Goal: Task Accomplishment & Management: Use online tool/utility

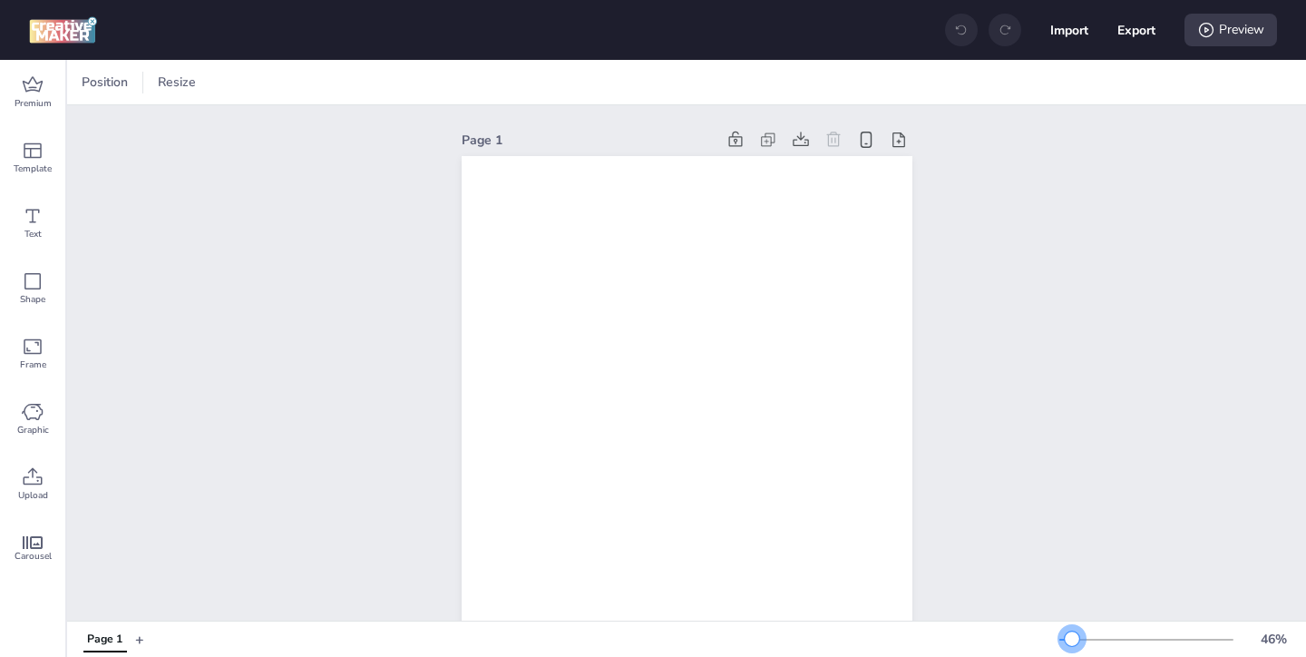
drag, startPoint x: 1089, startPoint y: 633, endPoint x: 1072, endPoint y: 635, distance: 16.4
click at [1072, 635] on div at bounding box center [1072, 638] width 15 height 15
click at [24, 84] on icon at bounding box center [33, 83] width 20 height 15
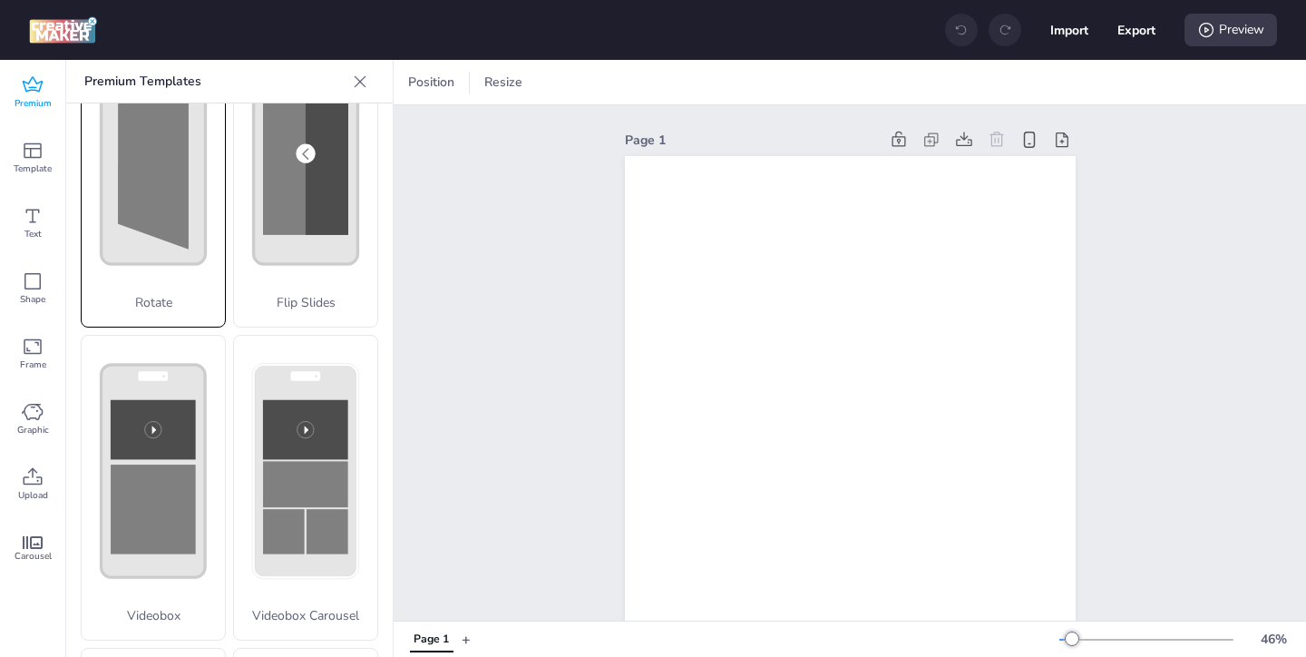
scroll to position [723, 0]
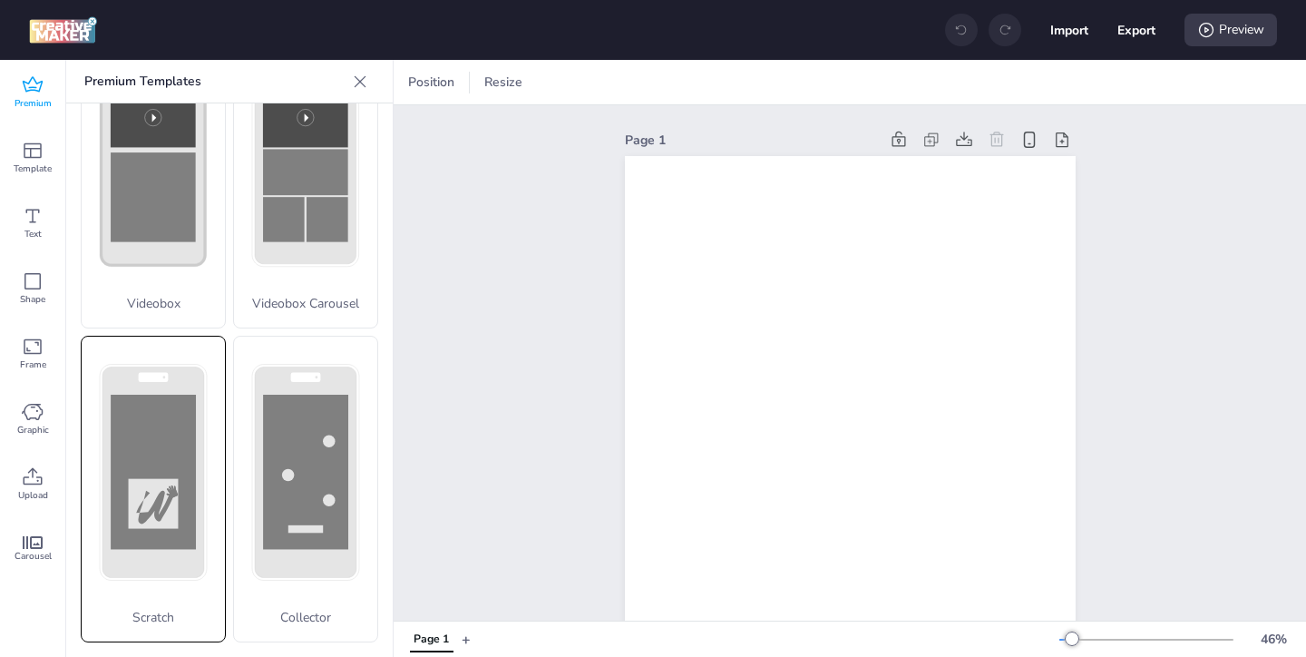
click at [184, 446] on div "Scratch" at bounding box center [153, 489] width 145 height 307
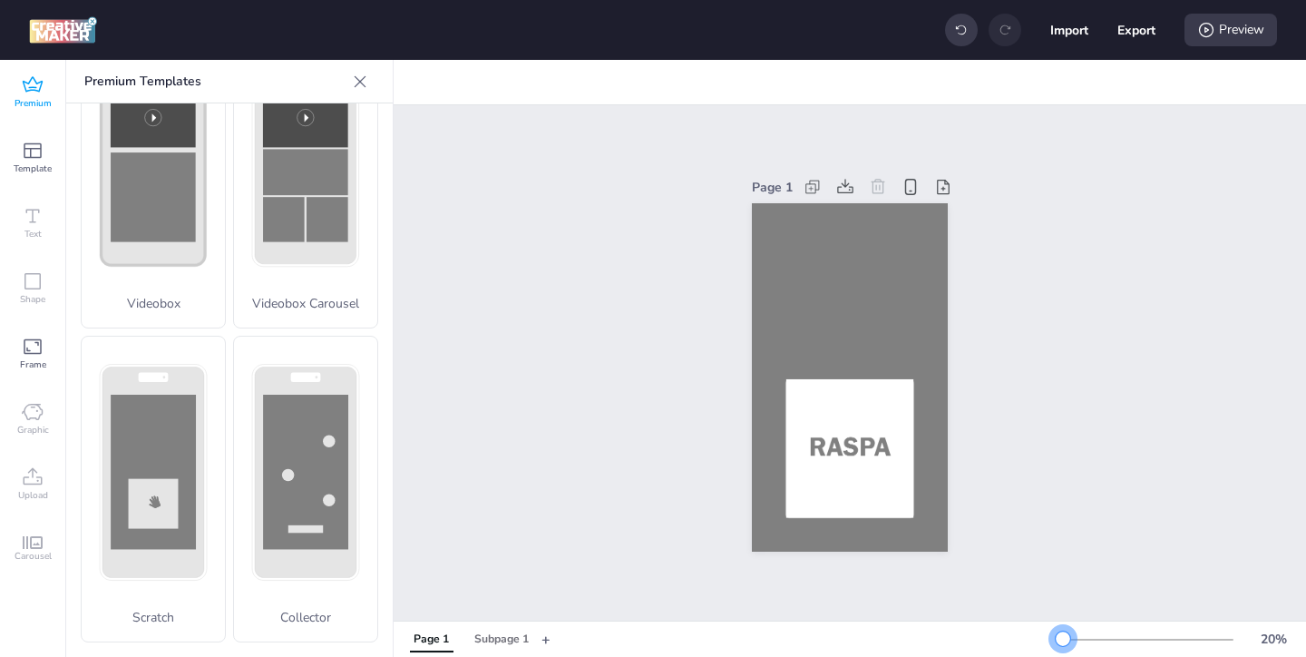
click at [1064, 633] on div at bounding box center [1063, 638] width 15 height 15
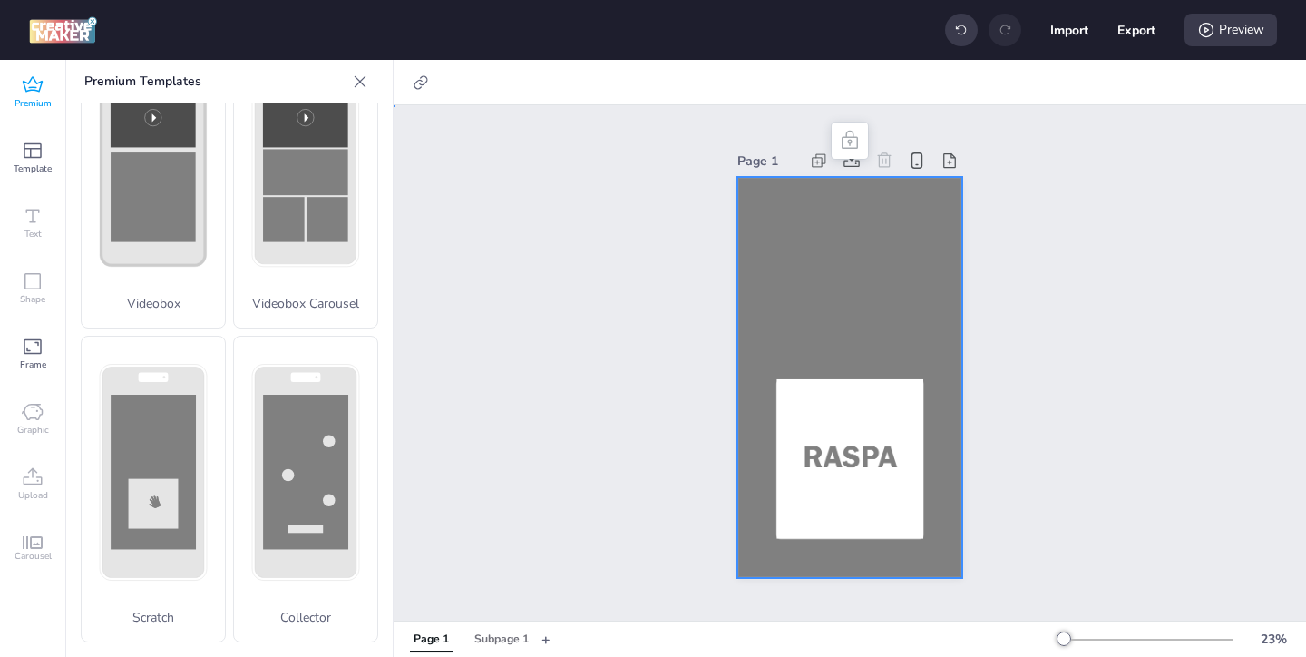
click at [797, 315] on div at bounding box center [850, 377] width 225 height 401
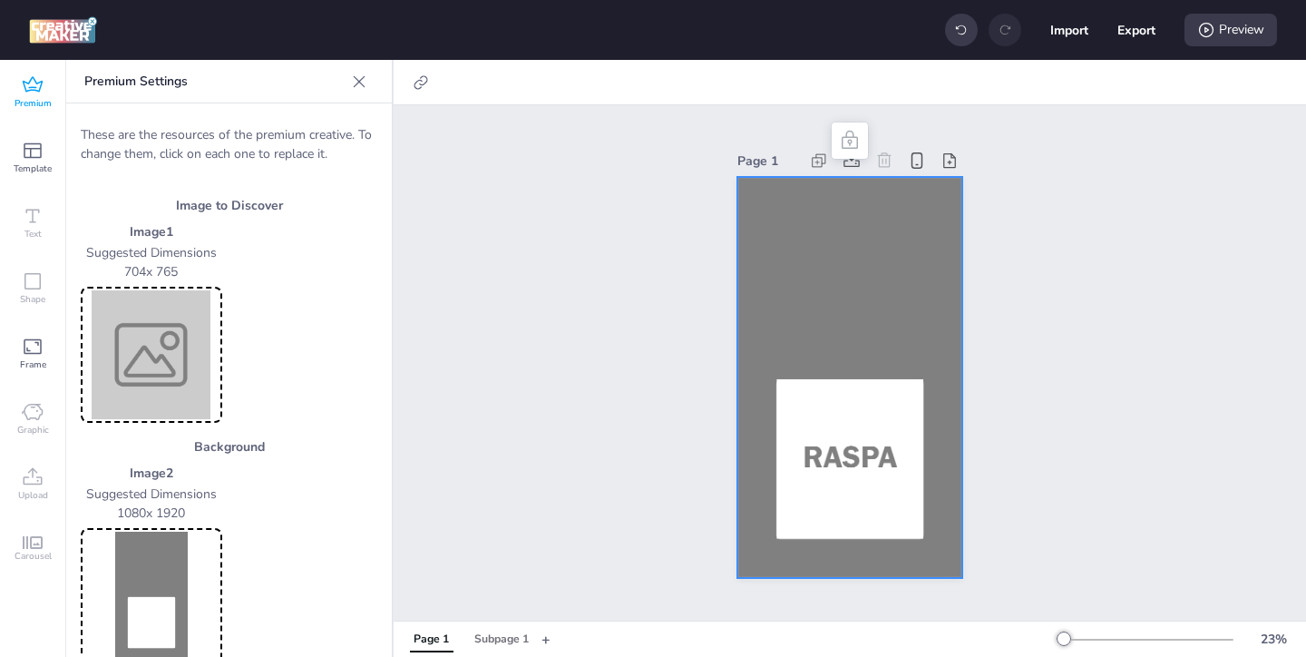
click at [145, 359] on img at bounding box center [151, 354] width 134 height 129
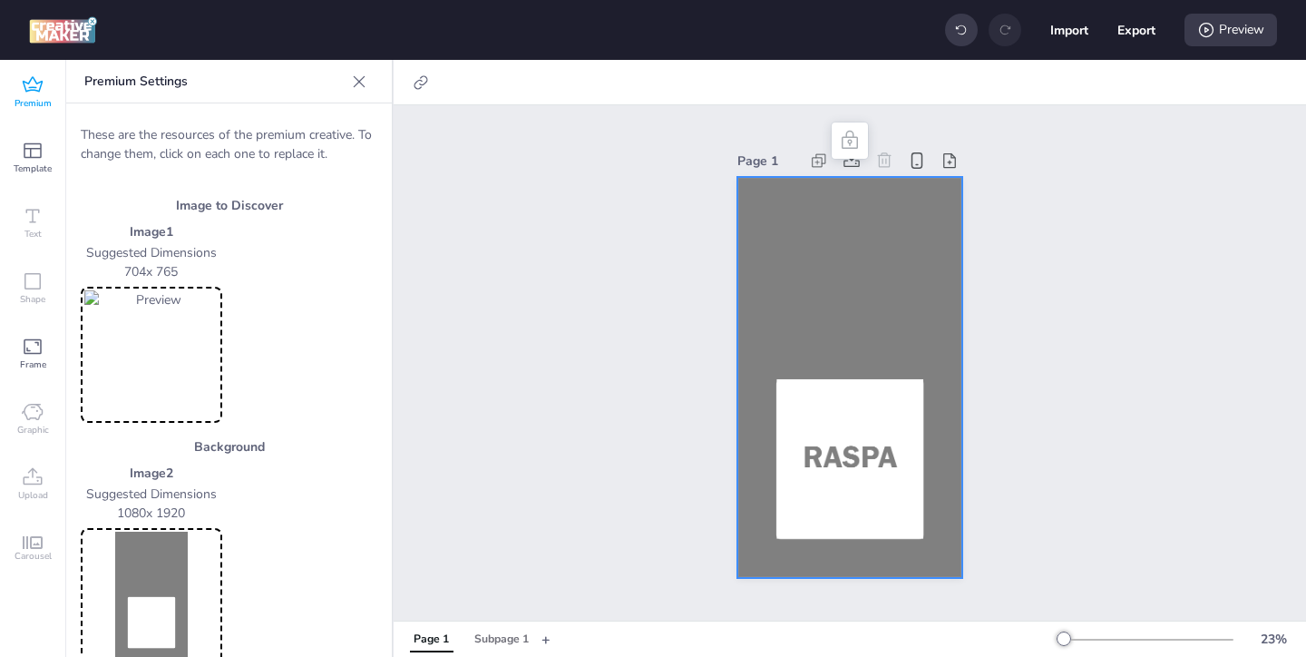
click at [167, 566] on img at bounding box center [151, 596] width 134 height 129
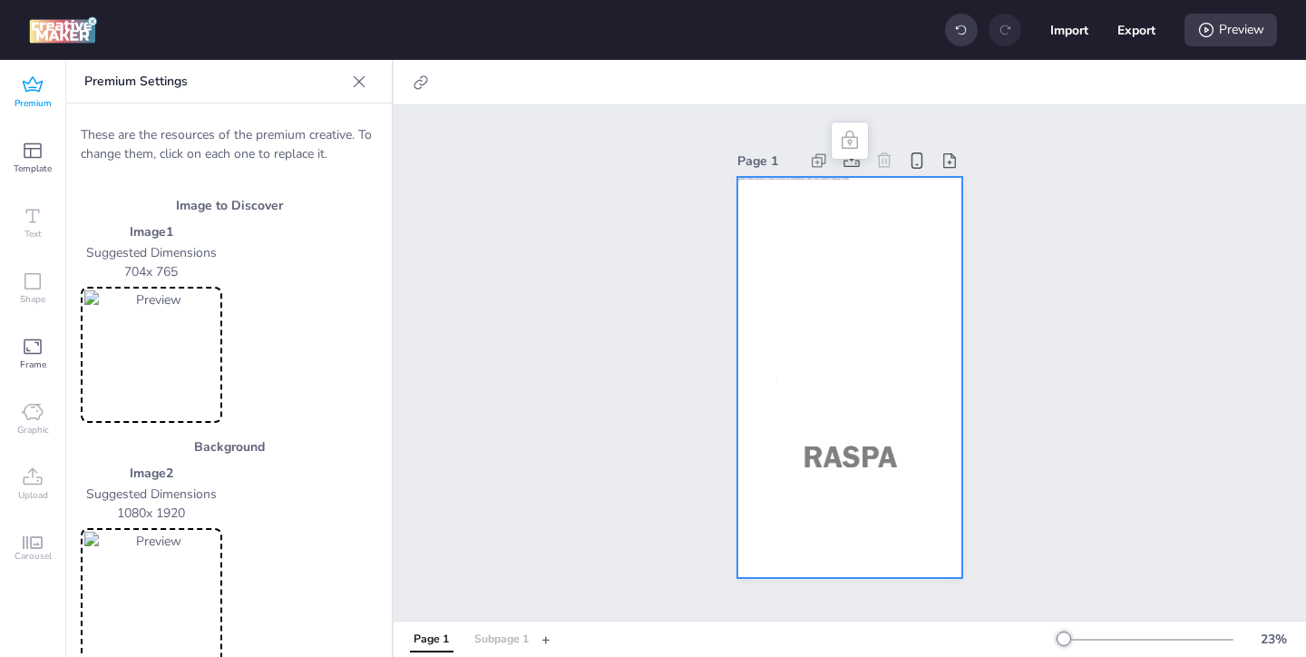
click at [503, 638] on div "Subpage 1" at bounding box center [501, 639] width 54 height 16
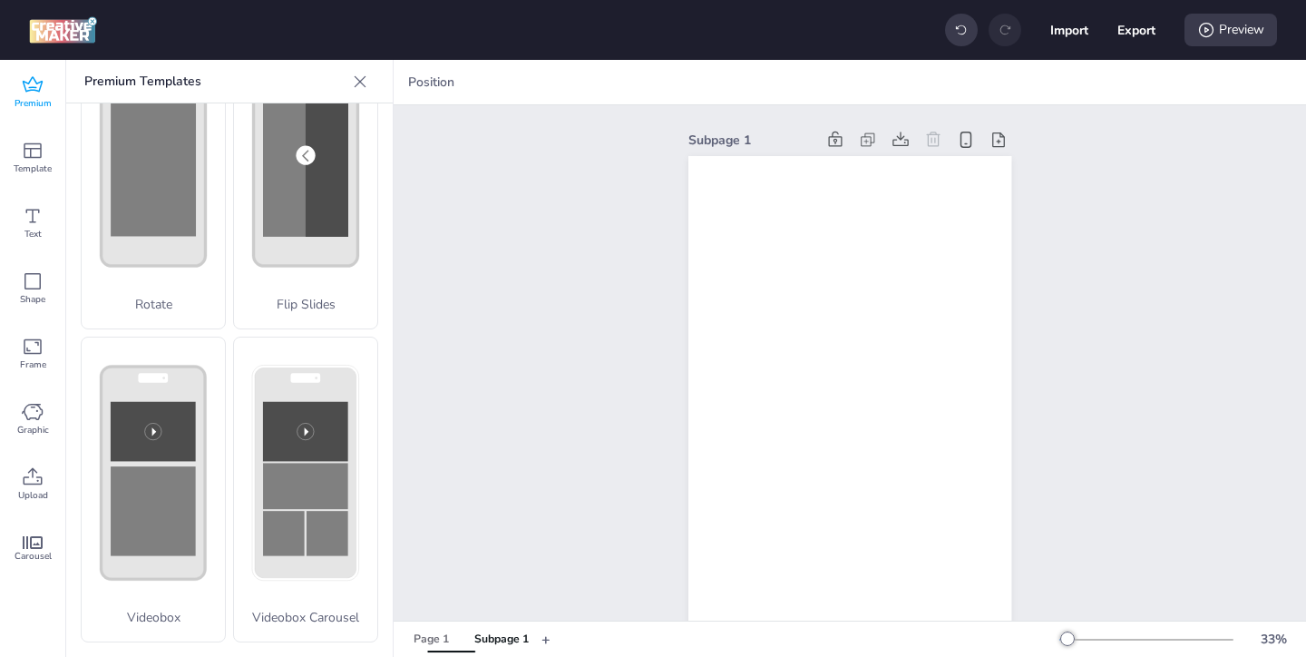
scroll to position [409, 0]
click at [24, 485] on icon at bounding box center [33, 477] width 22 height 22
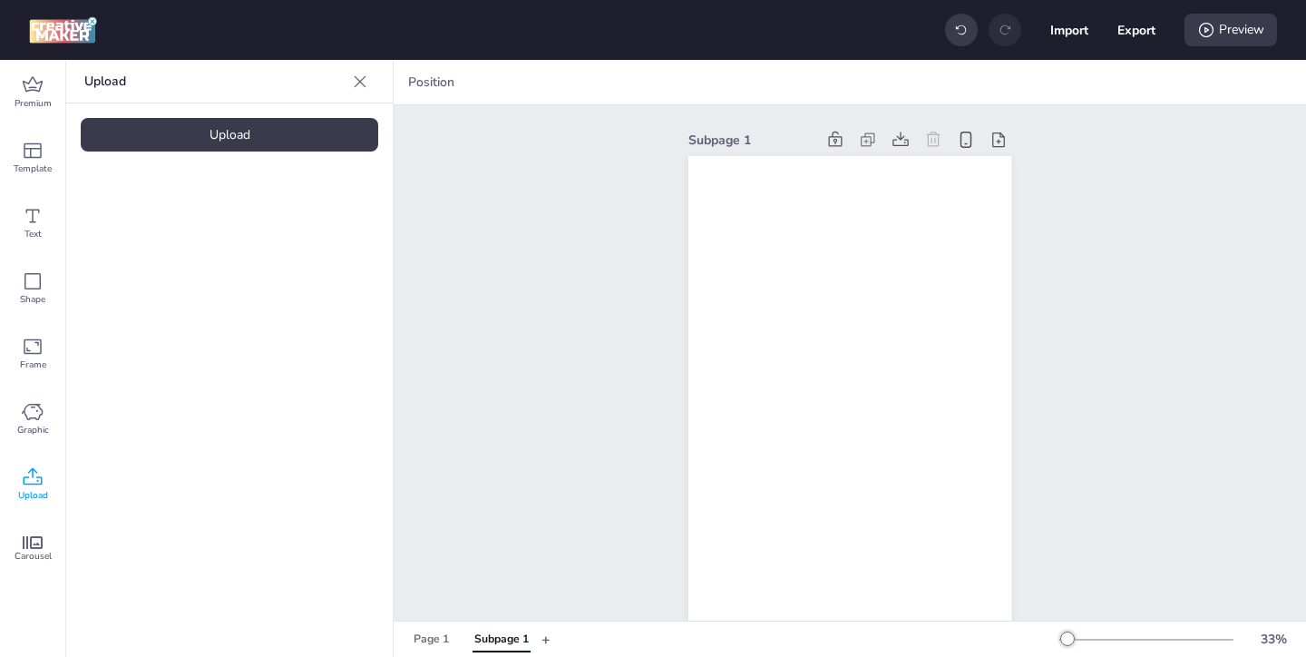
click at [230, 142] on div "Upload" at bounding box center [230, 135] width 298 height 34
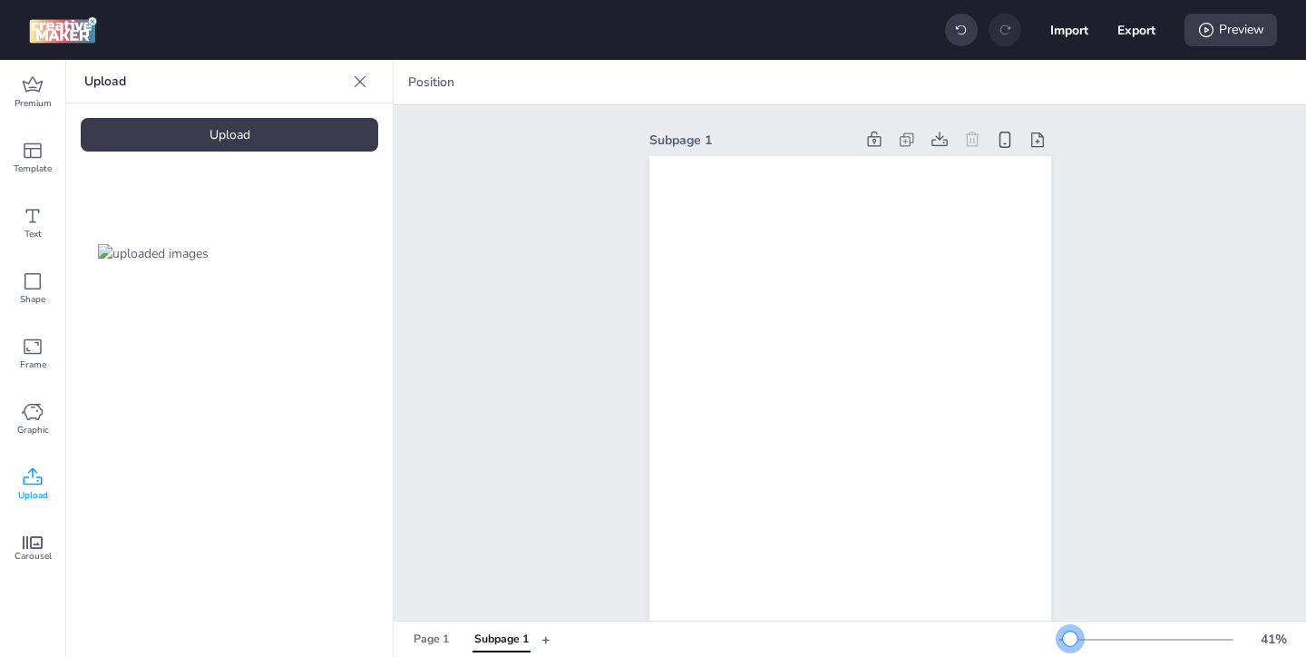
click at [1071, 637] on div at bounding box center [1070, 638] width 15 height 15
click at [429, 638] on div "Page 1" at bounding box center [431, 639] width 35 height 16
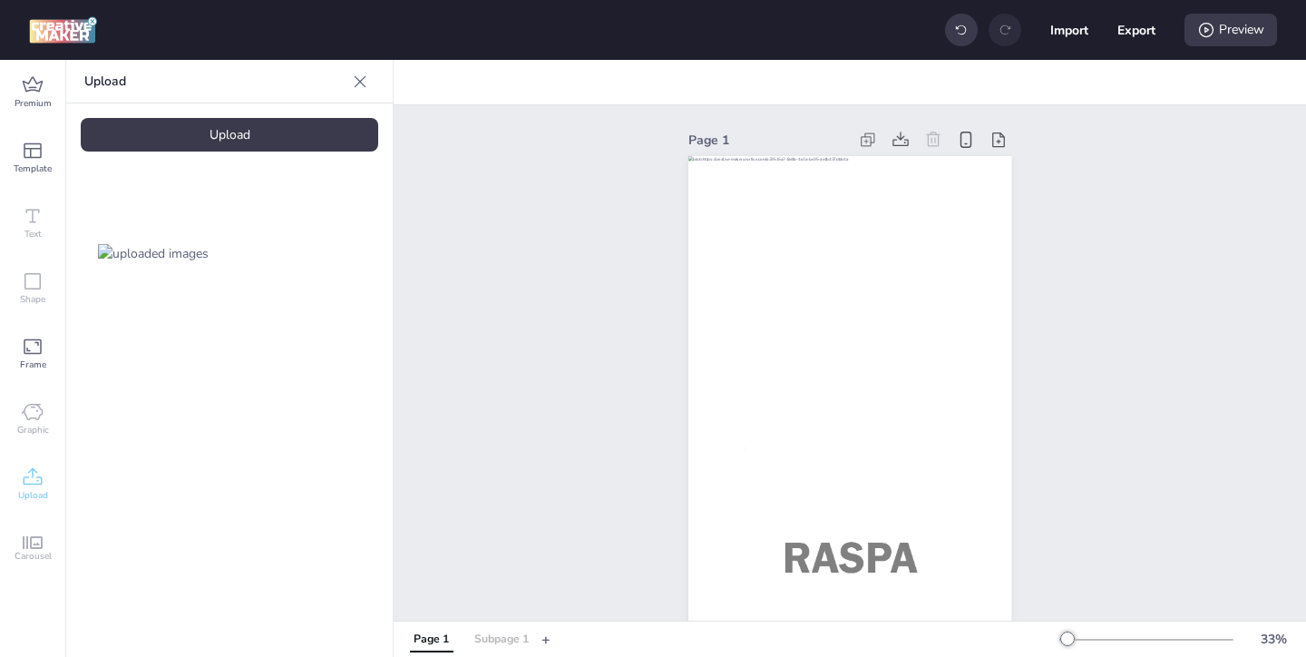
click at [498, 638] on div "Subpage 1" at bounding box center [501, 639] width 54 height 16
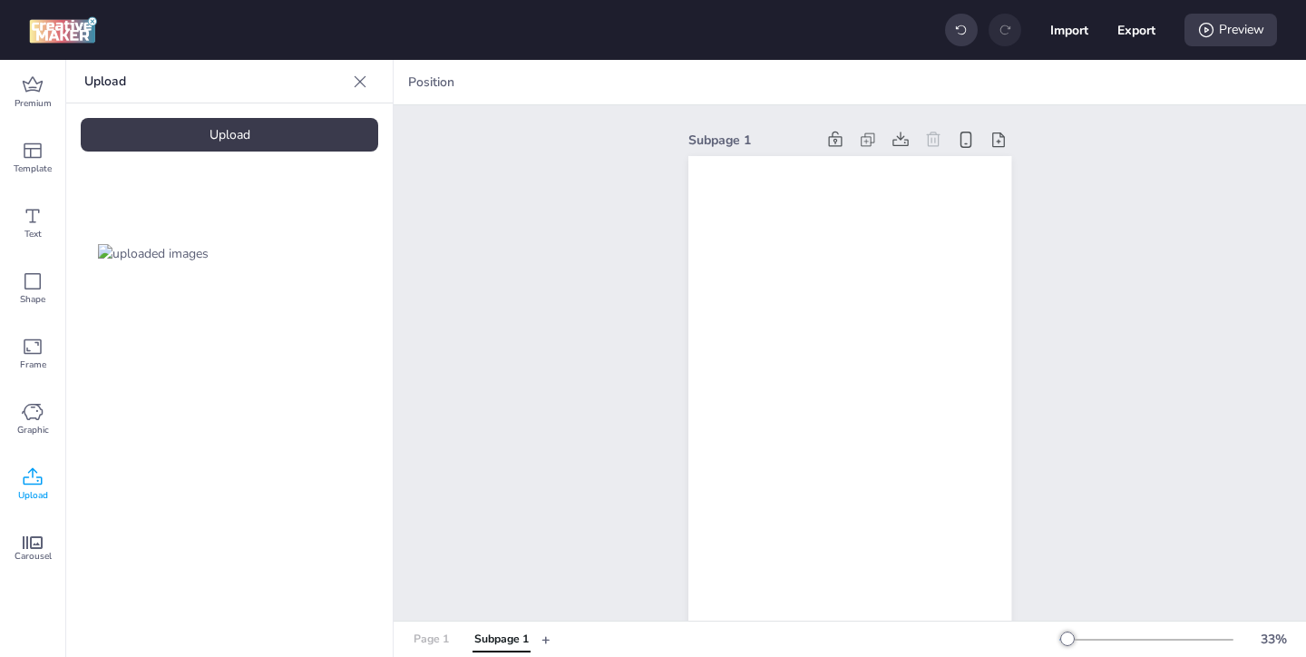
click at [425, 640] on div "Page 1" at bounding box center [431, 639] width 35 height 16
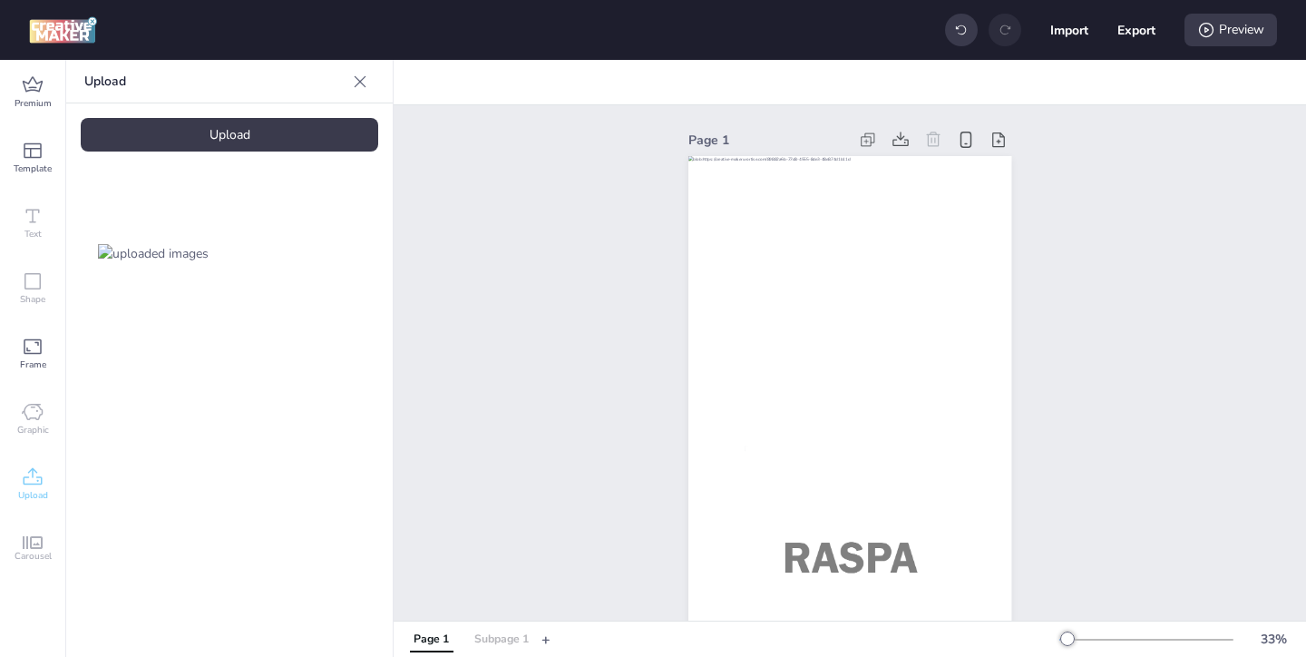
click at [495, 639] on div "Subpage 1" at bounding box center [501, 639] width 54 height 16
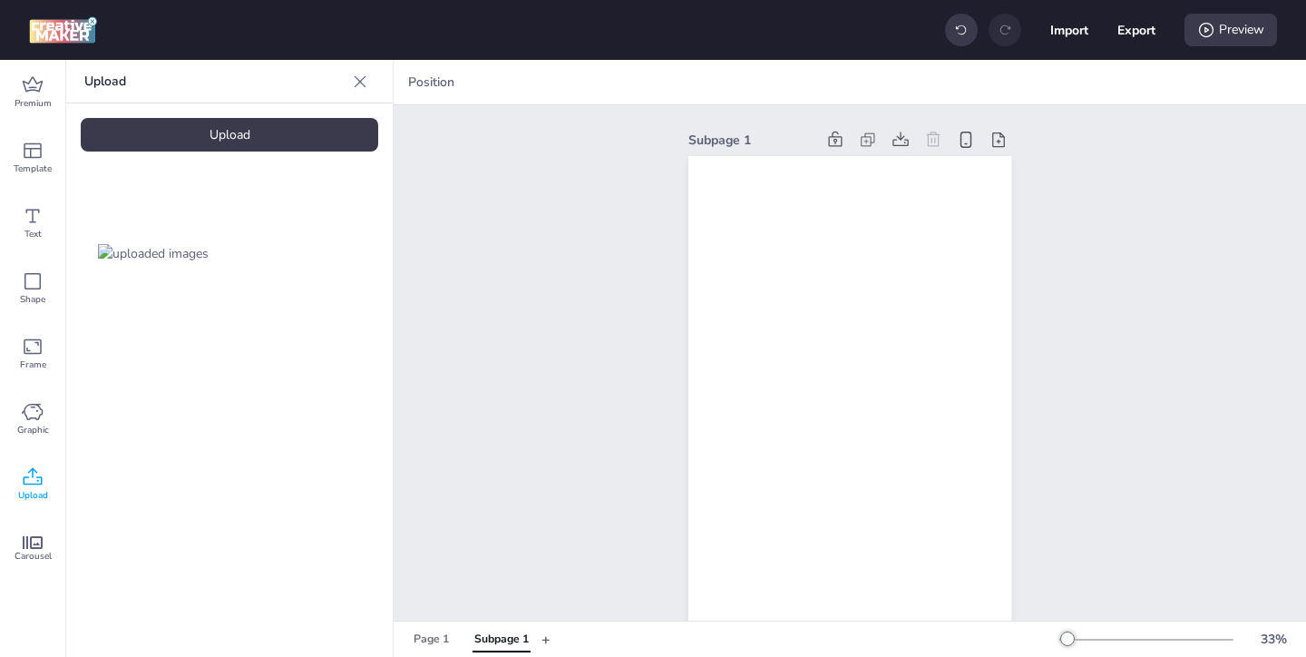
click at [118, 263] on img at bounding box center [153, 253] width 111 height 19
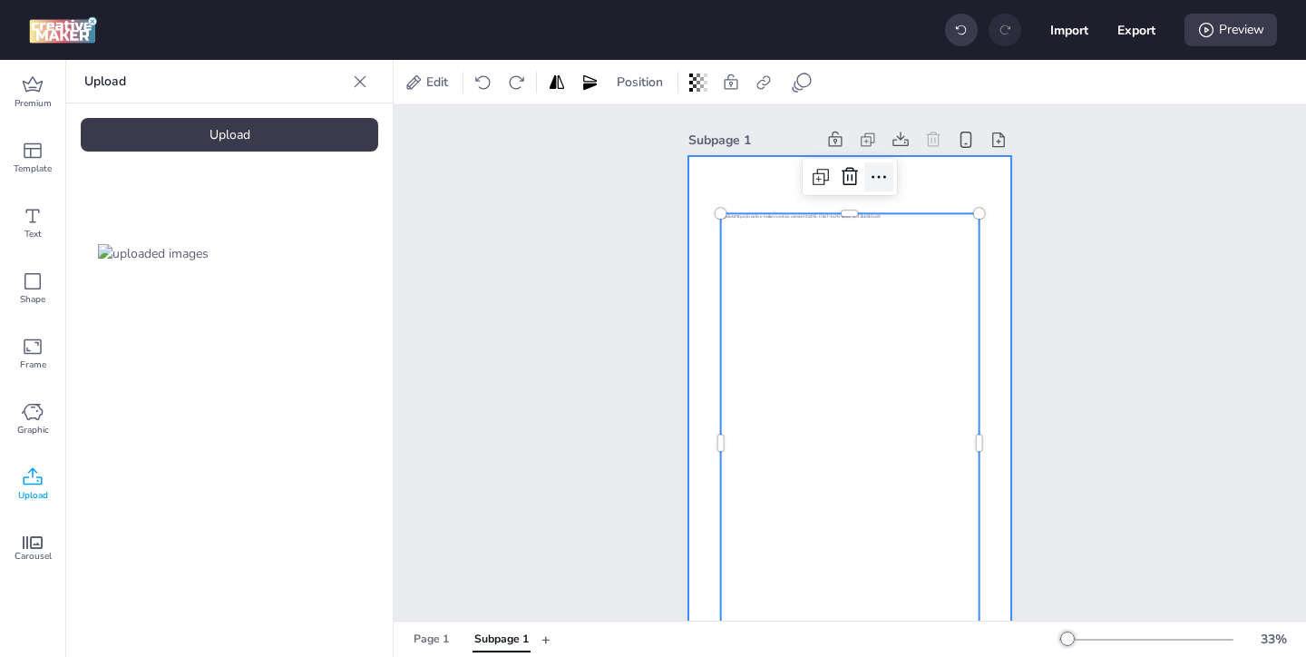
click at [878, 172] on icon at bounding box center [879, 177] width 22 height 22
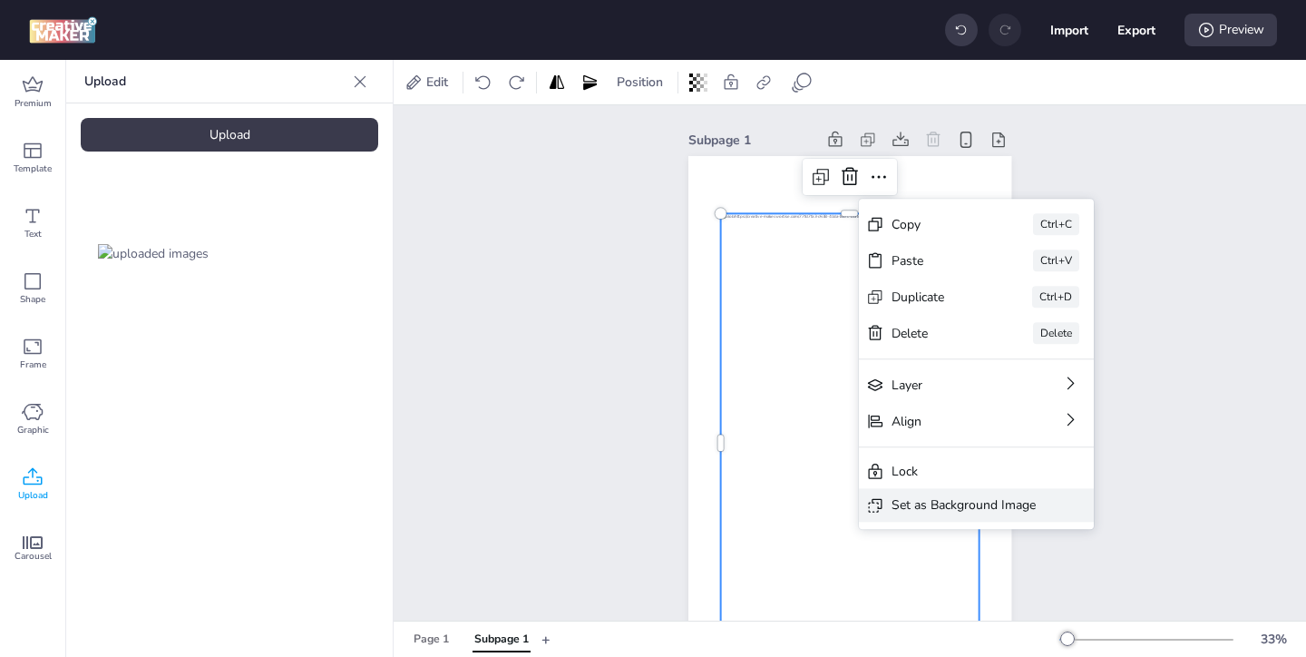
click at [929, 506] on div "Set as Background Image" at bounding box center [964, 504] width 144 height 19
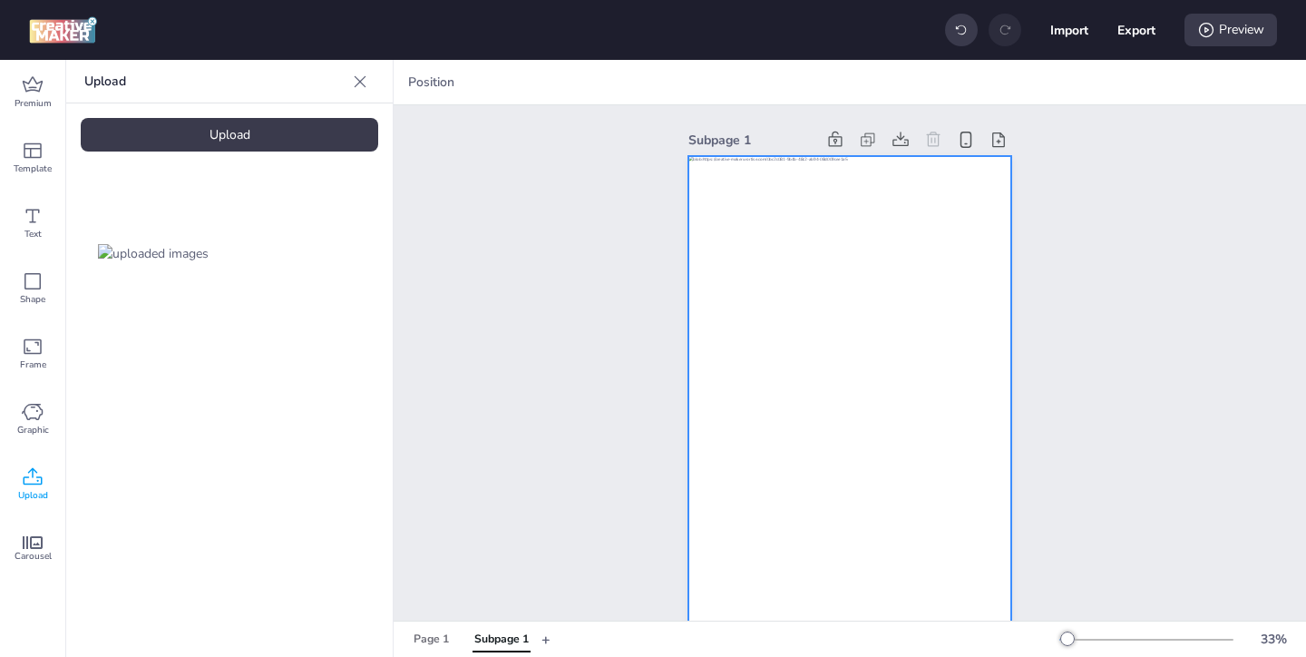
click at [721, 417] on div at bounding box center [850, 443] width 323 height 575
click at [798, 84] on icon at bounding box center [800, 82] width 18 height 18
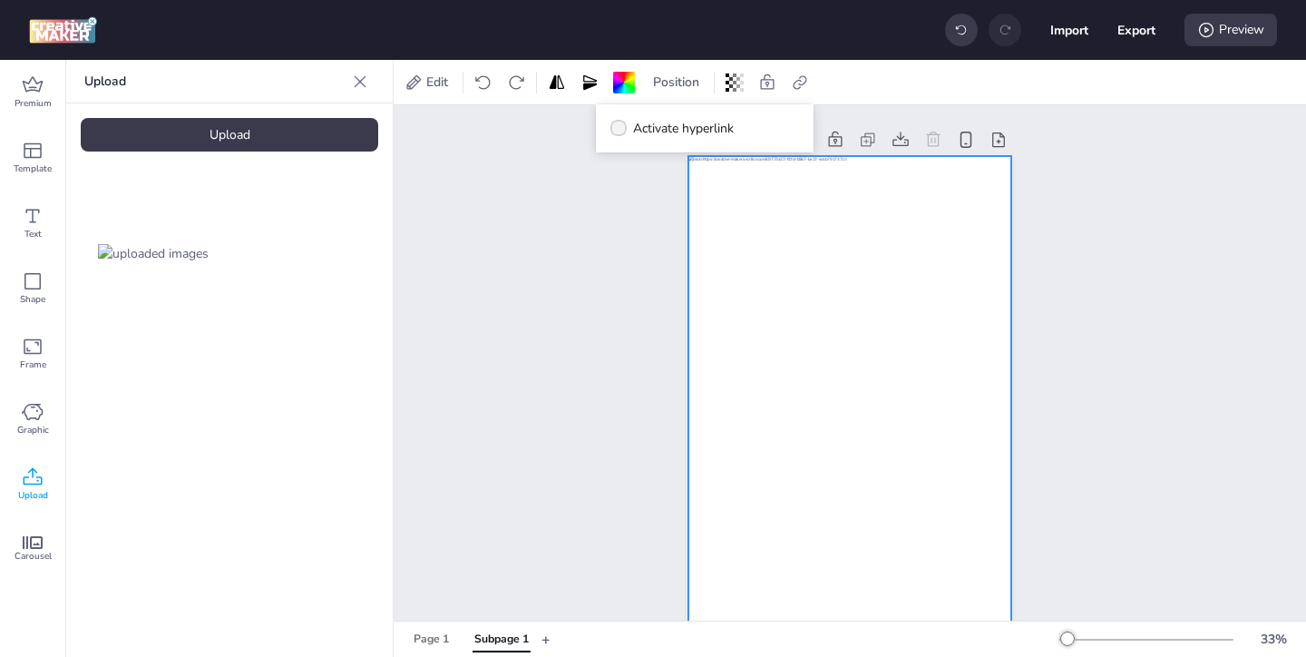
click at [667, 128] on span "Activate hyperlink" at bounding box center [683, 128] width 101 height 19
click at [621, 130] on input "Activate hyperlink" at bounding box center [616, 136] width 12 height 12
checkbox input "true"
click at [666, 179] on span "Click Tag" at bounding box center [673, 180] width 50 height 19
click at [636, 181] on input "Click Tag" at bounding box center [630, 187] width 12 height 12
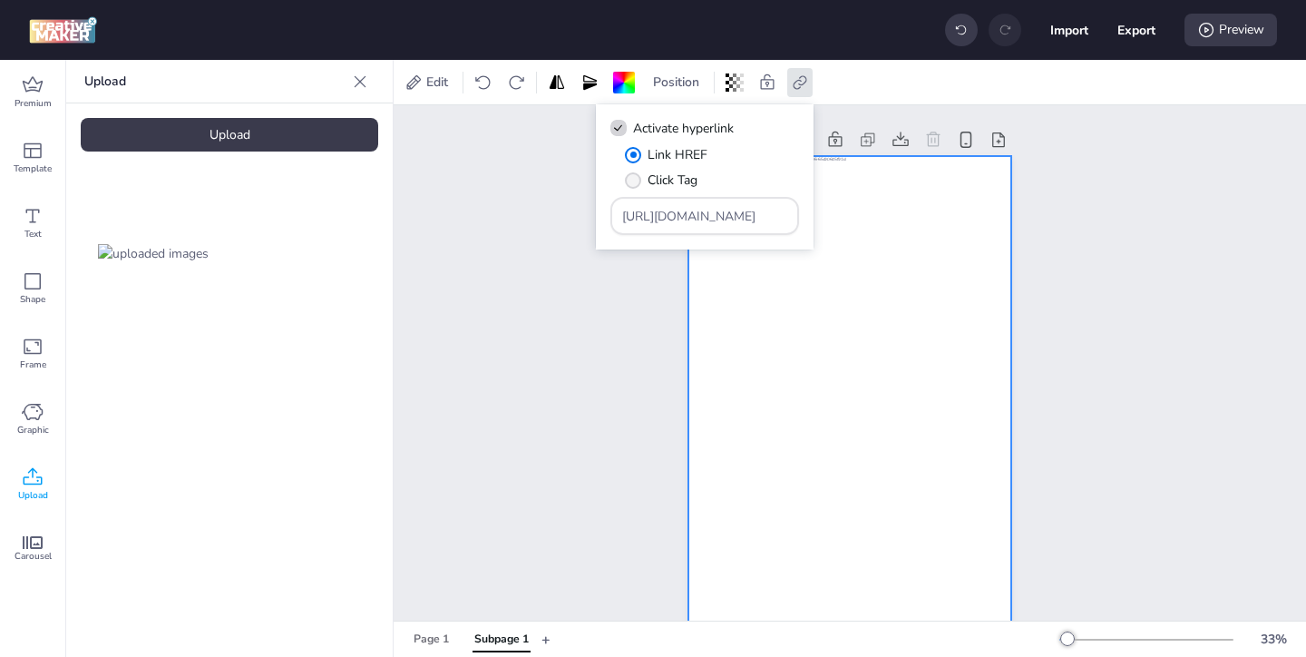
radio input "true"
drag, startPoint x: 743, startPoint y: 213, endPoint x: 681, endPoint y: 182, distance: 69.0
click at [685, 184] on div "Link HREF Click Tag [URL][DOMAIN_NAME]" at bounding box center [705, 190] width 189 height 90
paste input "[DOMAIN_NAME]/ddm/trackclk/N571601.3464950WORTISE/B33875767.427682919;dc_trk_ai…"
type input "https://[DOMAIN_NAME]/ddm/trackclk/N571601.3464950WORTISE/B33875767.427682919;d…"
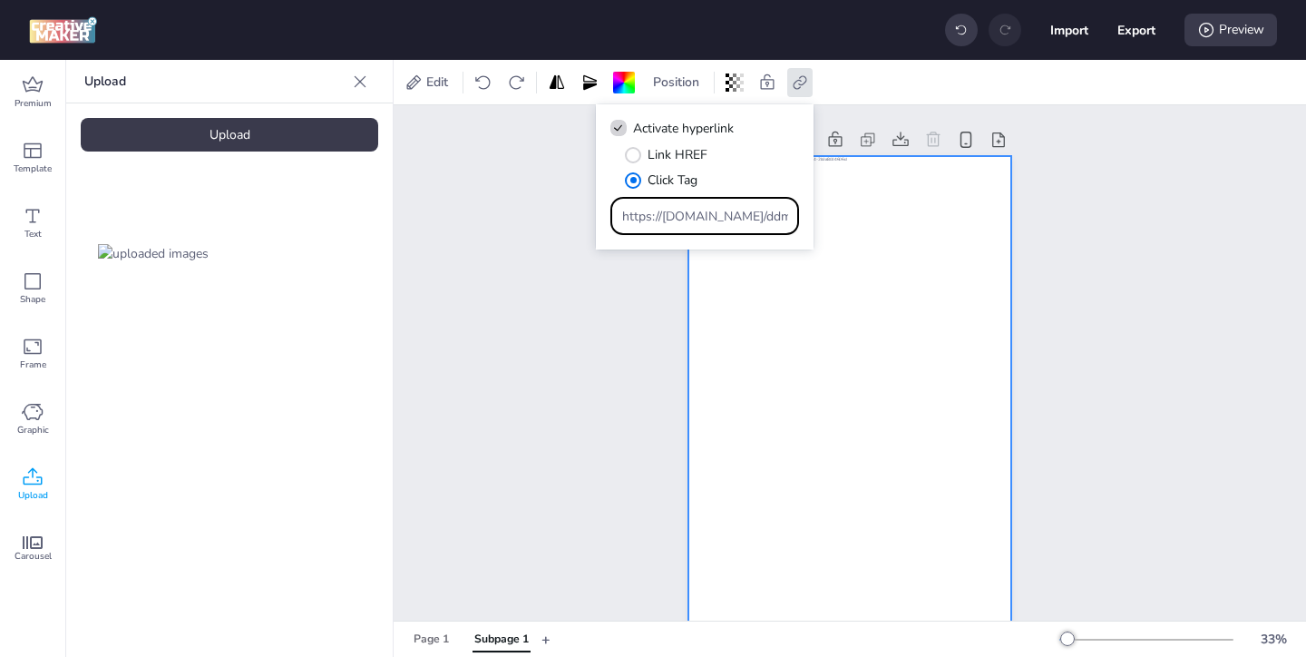
scroll to position [0, 1375]
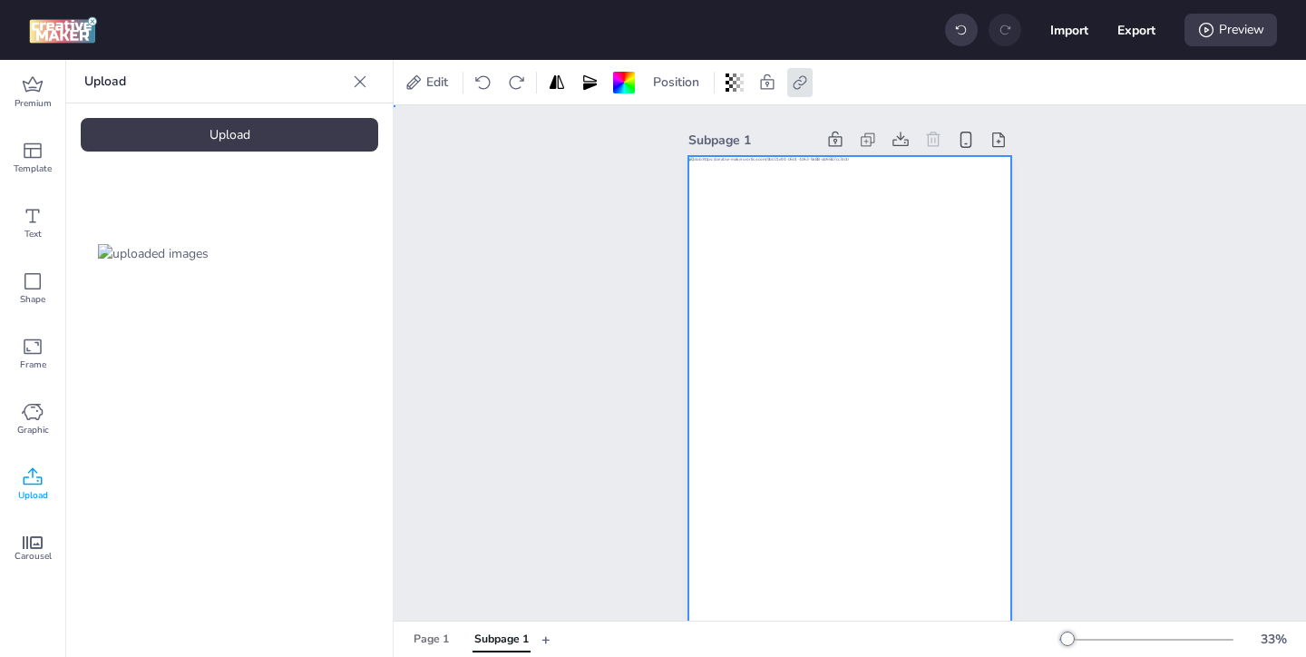
click at [652, 311] on div "Subpage 1" at bounding box center [850, 429] width 425 height 648
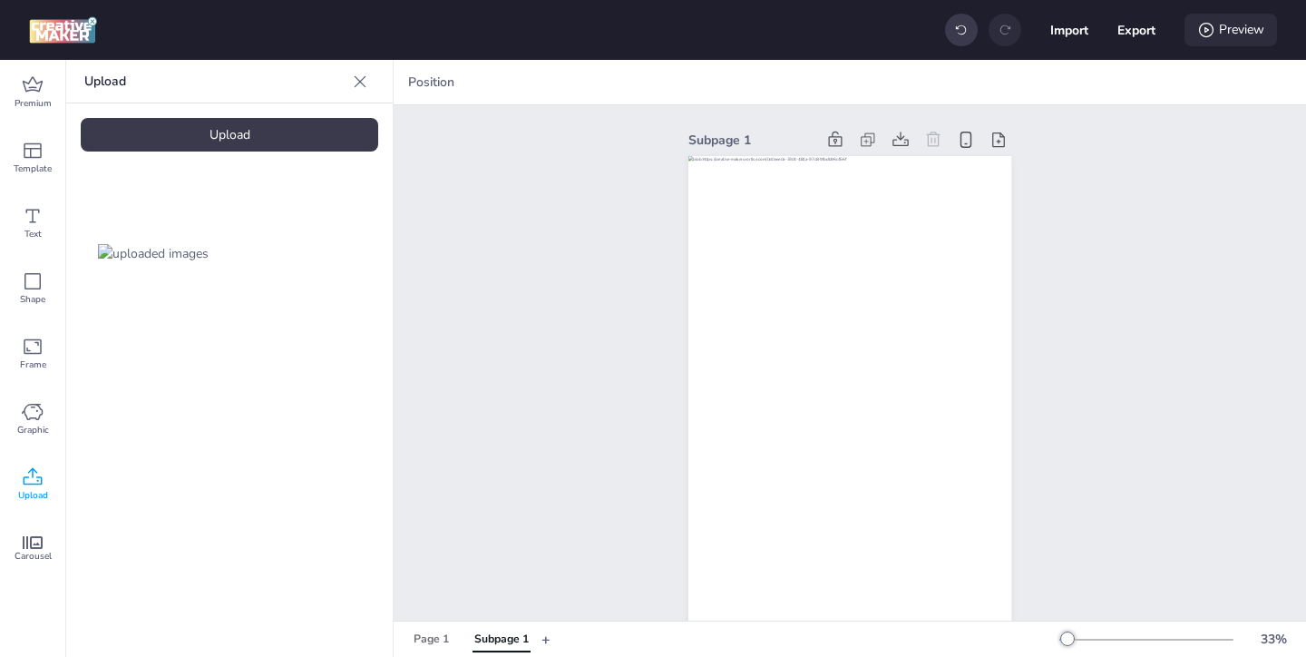
click at [1196, 31] on div "Preview" at bounding box center [1231, 30] width 93 height 33
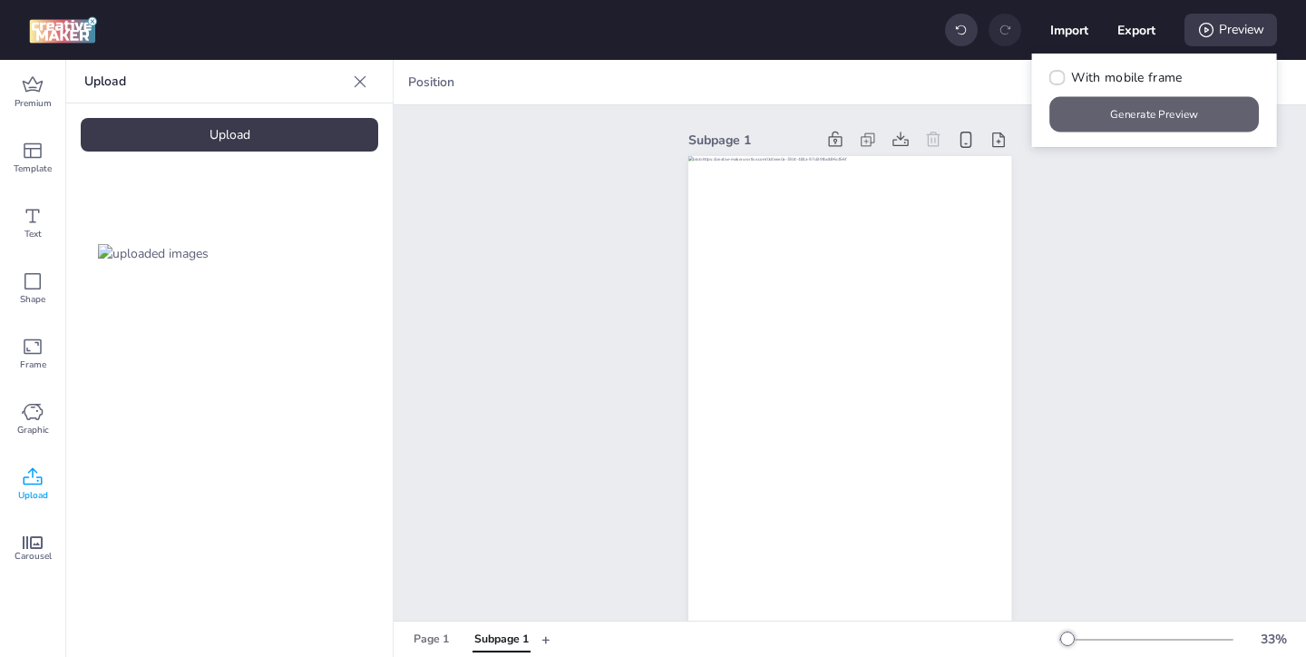
click at [1156, 122] on button "Generate Preview" at bounding box center [1156, 114] width 210 height 35
click at [1126, 34] on button "Export" at bounding box center [1137, 30] width 38 height 38
select select "html"
select select "all"
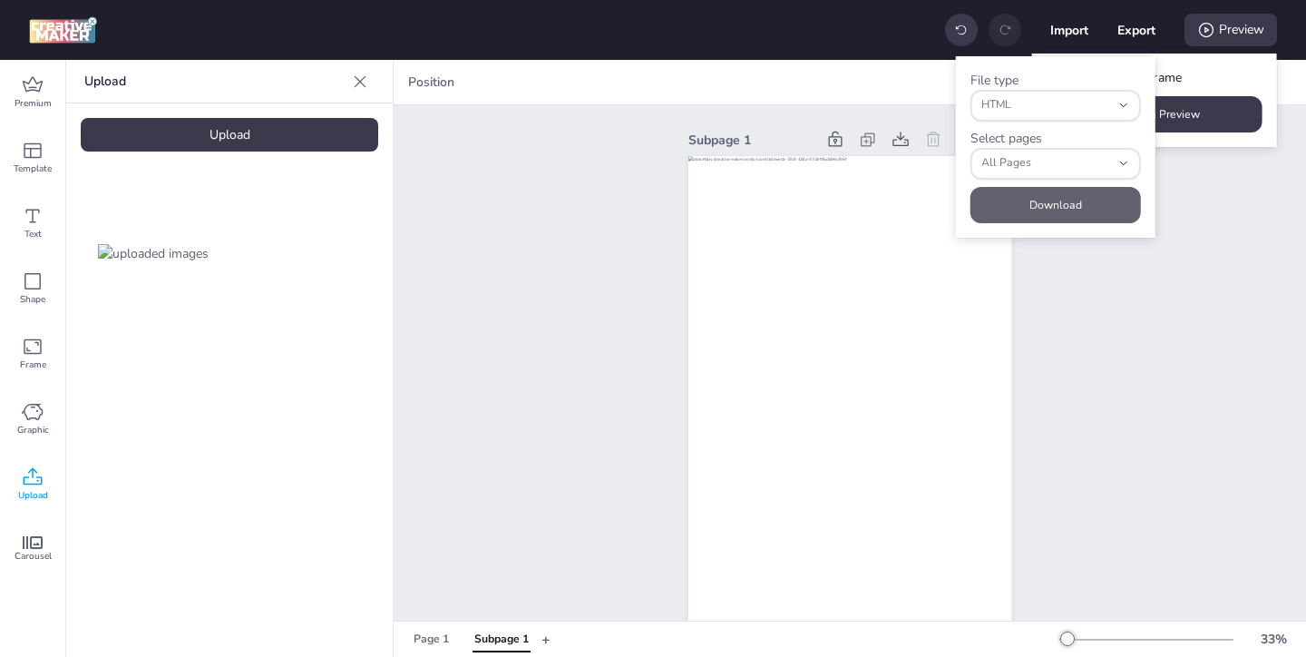
click at [1063, 204] on button "Download" at bounding box center [1056, 205] width 171 height 36
